Goal: Information Seeking & Learning: Learn about a topic

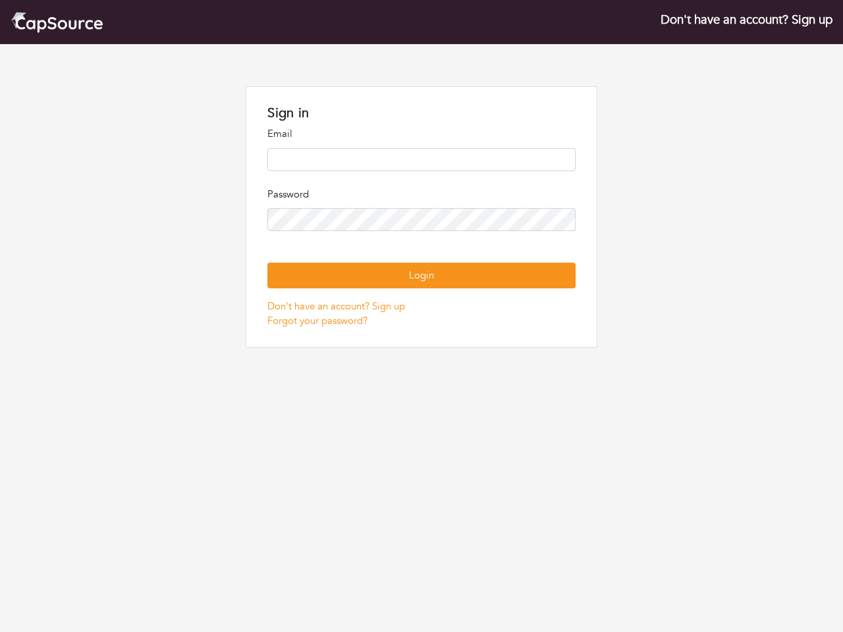
click at [422, 195] on p "Password" at bounding box center [421, 194] width 308 height 15
click at [421, 275] on button "Login" at bounding box center [421, 276] width 308 height 26
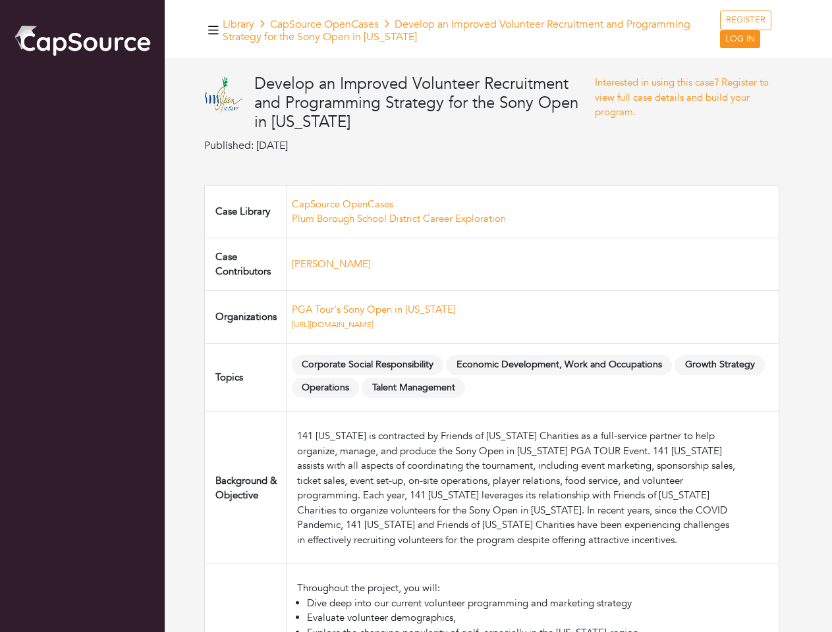
click at [416, 316] on td "PGA Tour's Sony Open in [US_STATE] [URL][DOMAIN_NAME]" at bounding box center [532, 317] width 493 height 53
click at [416, 316] on td "PGA Tour's Sony Open in Hawaii https://www.sonyopeninhawaii.com/" at bounding box center [532, 317] width 493 height 53
click at [213, 30] on icon "button" at bounding box center [213, 30] width 11 height 9
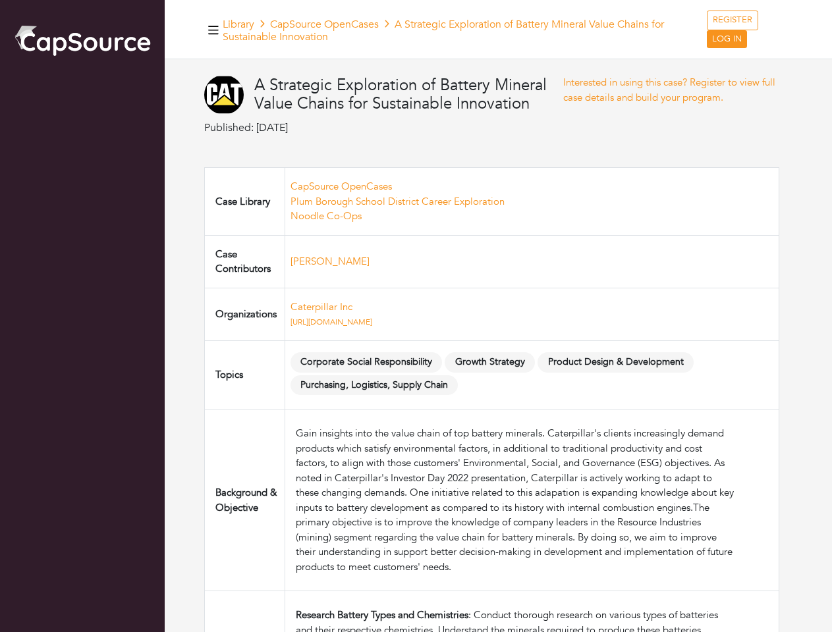
click at [416, 316] on td "Caterpillar Inc [URL][DOMAIN_NAME]" at bounding box center [532, 314] width 494 height 53
click at [213, 30] on icon "button" at bounding box center [213, 30] width 11 height 9
